Goal: Ask a question

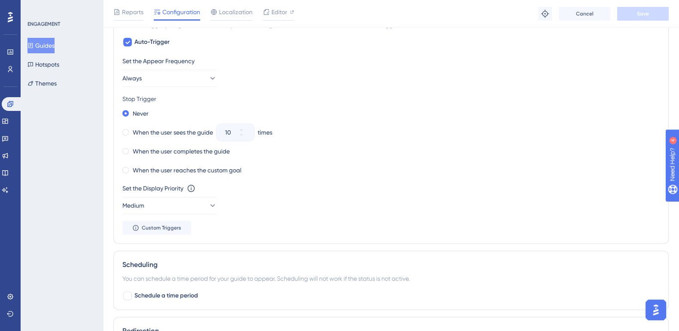
scroll to position [418, 1]
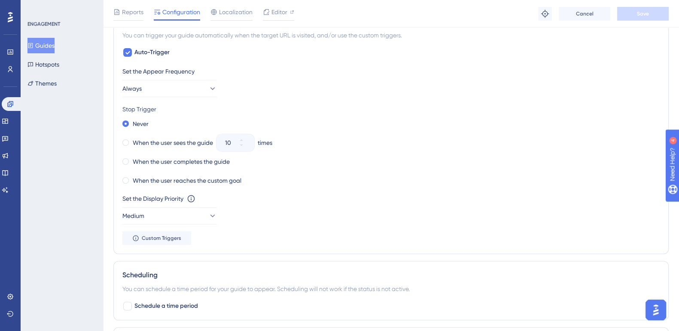
click at [33, 47] on icon at bounding box center [30, 45] width 6 height 6
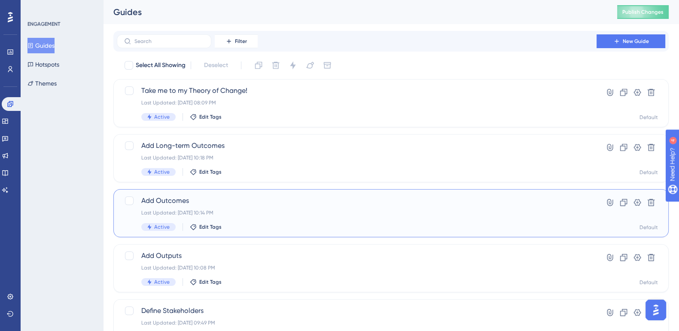
click at [164, 205] on span "Add Outcomes" at bounding box center [356, 200] width 431 height 10
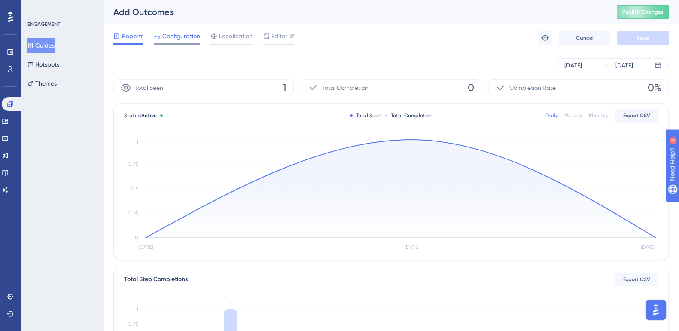
click at [173, 36] on span "Configuration" at bounding box center [181, 36] width 38 height 10
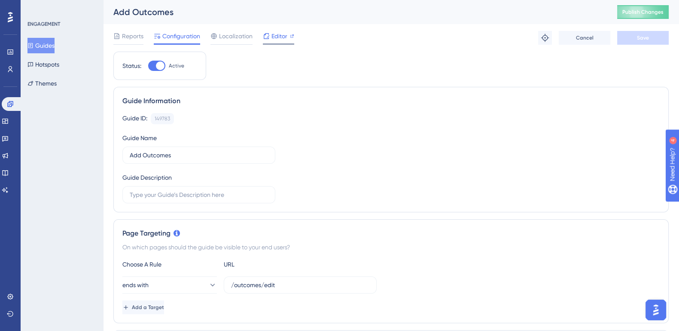
click at [283, 37] on span "Editor" at bounding box center [279, 36] width 16 height 10
click at [658, 15] on span "Publish Changes" at bounding box center [642, 12] width 41 height 7
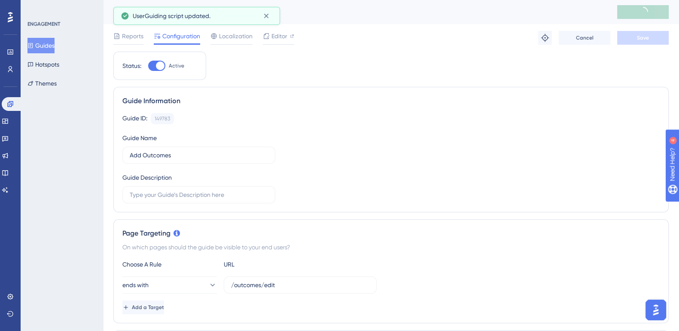
click at [656, 307] on img "Open AI Assistant Launcher" at bounding box center [655, 309] width 15 height 15
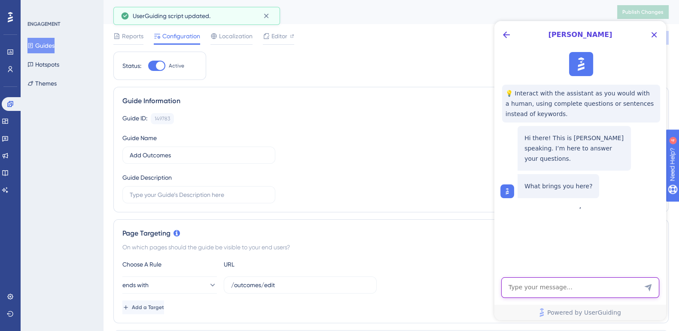
click at [586, 289] on textarea "AI Assistant Text Input" at bounding box center [580, 287] width 158 height 21
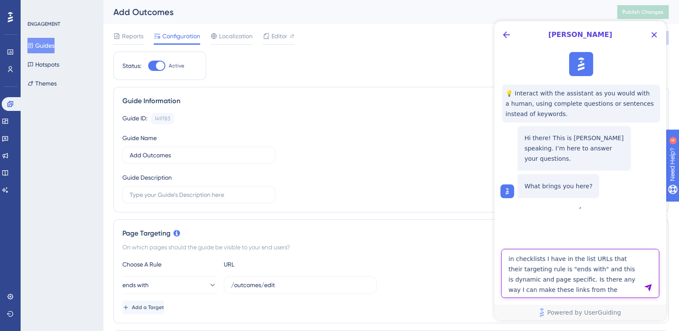
type textarea "in checklists I have in the list URLs that their targeting rule is "ends with" …"
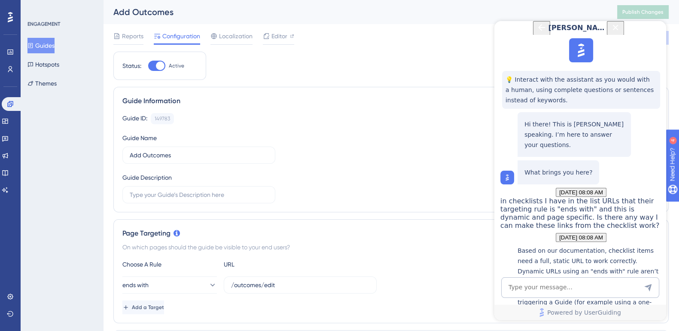
scroll to position [158, 0]
click at [580, 291] on textarea "AI Assistant Text Input" at bounding box center [580, 287] width 158 height 21
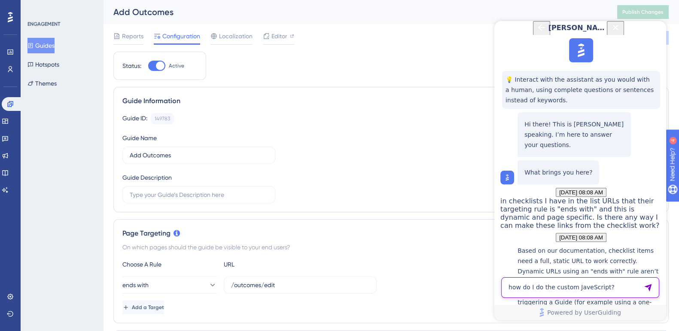
type textarea "how do I do the custom JaveScript?"
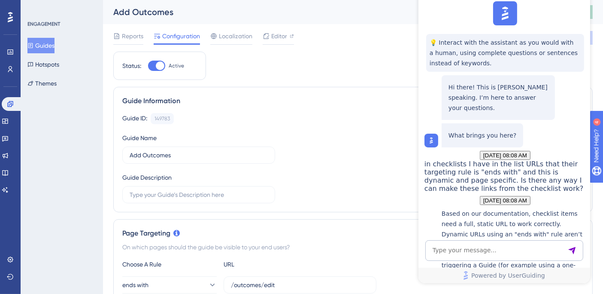
scroll to position [305, 0]
drag, startPoint x: 486, startPoint y: 202, endPoint x: 530, endPoint y: 202, distance: 43.4
click at [530, 208] on p "You can’t trigger custom JavaScript directly from within a checklist item. Inst…" at bounding box center [513, 254] width 144 height 93
copy p "JavaScript action"
click at [473, 246] on textarea "AI Assistant Text Input" at bounding box center [504, 250] width 158 height 21
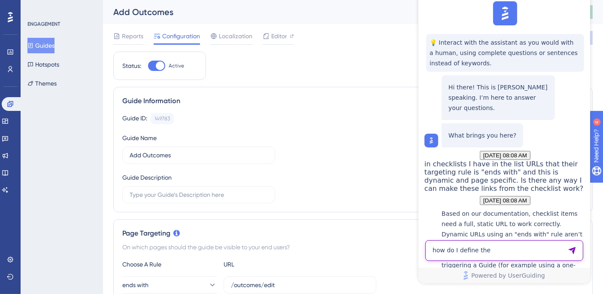
paste textarea "JavaScript action"
type textarea "how do I define the JavaScript action?"
click at [557, 208] on p "When you set up your custom button (for example in a one‐[PERSON_NAME]), you’ll…" at bounding box center [513, 254] width 144 height 93
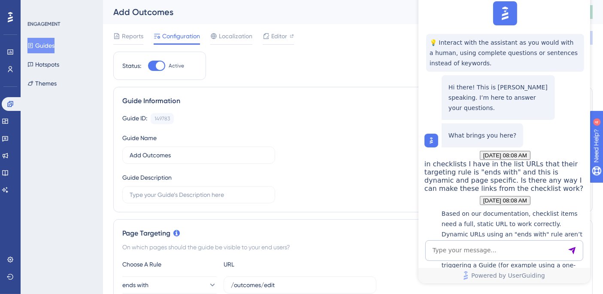
click at [480, 208] on p "When you set up your custom button (for example in a one‐[PERSON_NAME]), you’ll…" at bounding box center [513, 254] width 144 height 93
click at [13, 102] on icon at bounding box center [10, 104] width 6 height 6
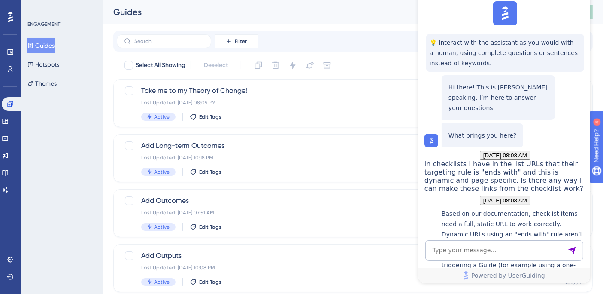
click at [49, 47] on button "Guides" at bounding box center [40, 45] width 27 height 15
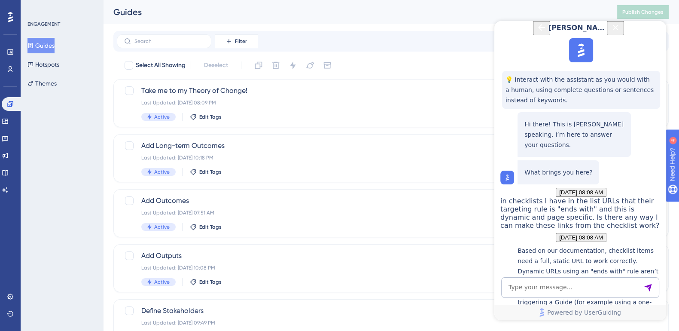
scroll to position [533, 0]
click at [49, 45] on button "Guides" at bounding box center [40, 45] width 27 height 15
click at [10, 53] on icon at bounding box center [10, 51] width 6 height 5
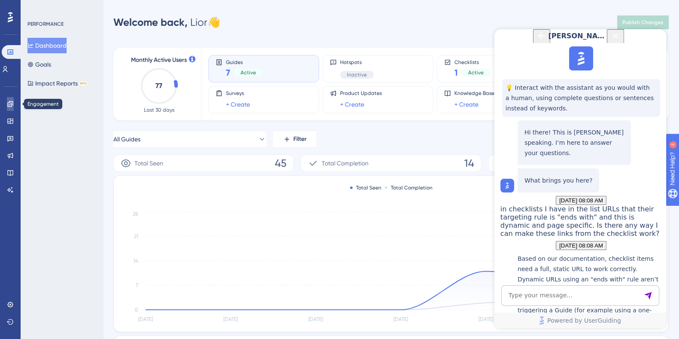
click at [7, 102] on icon at bounding box center [10, 103] width 7 height 7
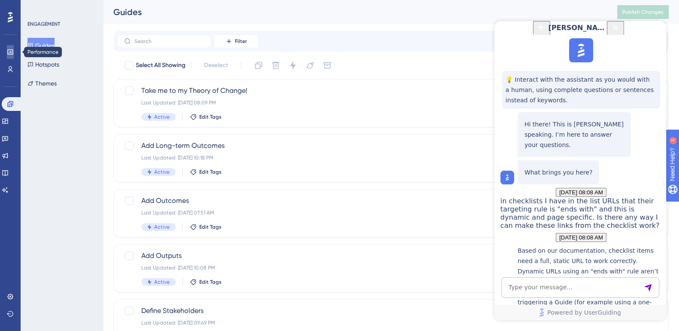
click at [9, 57] on link at bounding box center [10, 52] width 7 height 14
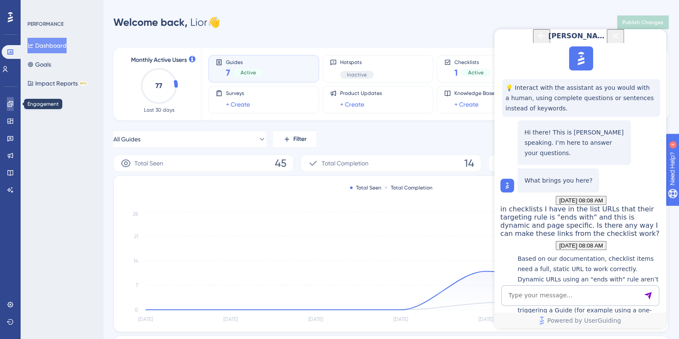
click at [7, 105] on link at bounding box center [10, 104] width 7 height 14
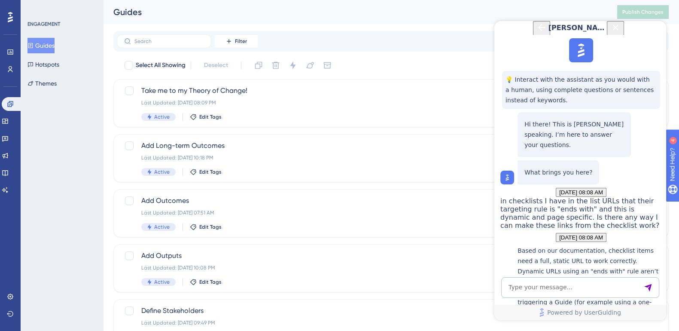
click at [45, 48] on button "Guides" at bounding box center [40, 45] width 27 height 15
drag, startPoint x: 524, startPoint y: 118, endPoint x: 663, endPoint y: 237, distance: 183.3
click at [663, 237] on div "💡 Interact with the assistant as you would with a human, using complete questio…" at bounding box center [579, 331] width 172 height 592
copy div "When you set up your custom button (for example in a one‐[PERSON_NAME]), you’ll…"
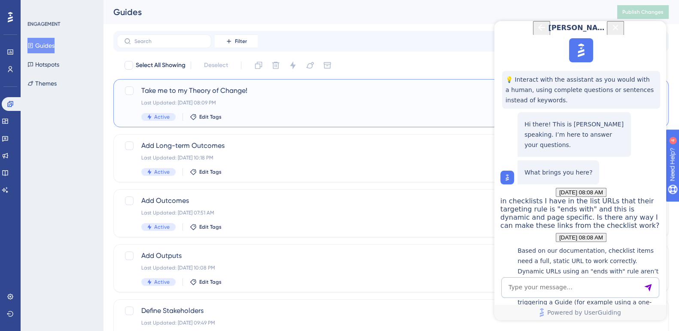
click at [196, 90] on span "Take me to my Theory of Change!" at bounding box center [356, 90] width 431 height 10
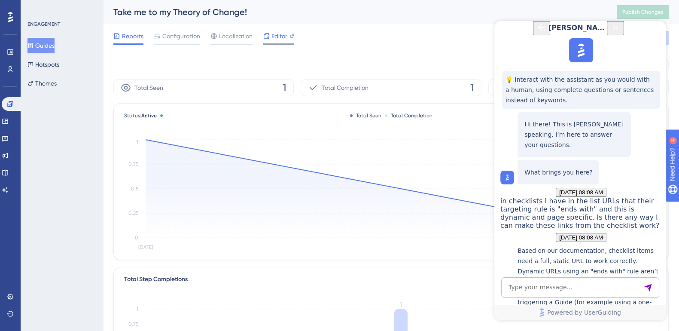
click at [280, 36] on span "Editor" at bounding box center [279, 36] width 16 height 10
click at [637, 7] on button "Publish Changes" at bounding box center [643, 12] width 52 height 14
